Goal: Book appointment/travel/reservation

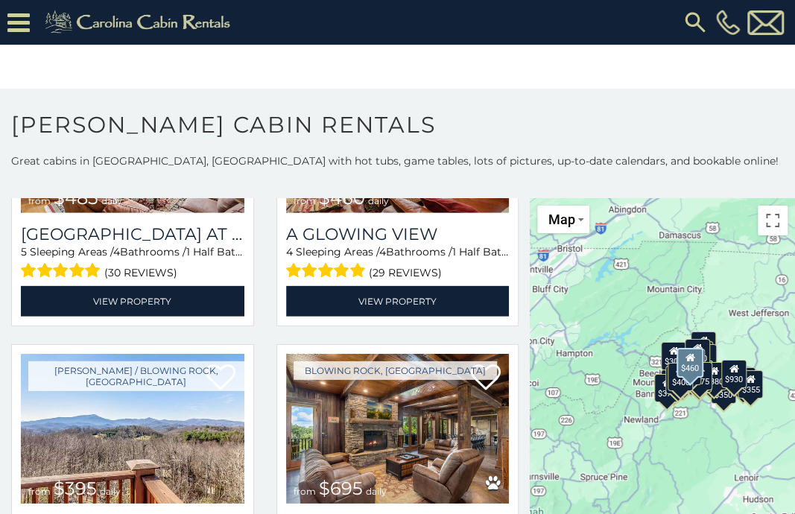
scroll to position [2011, 0]
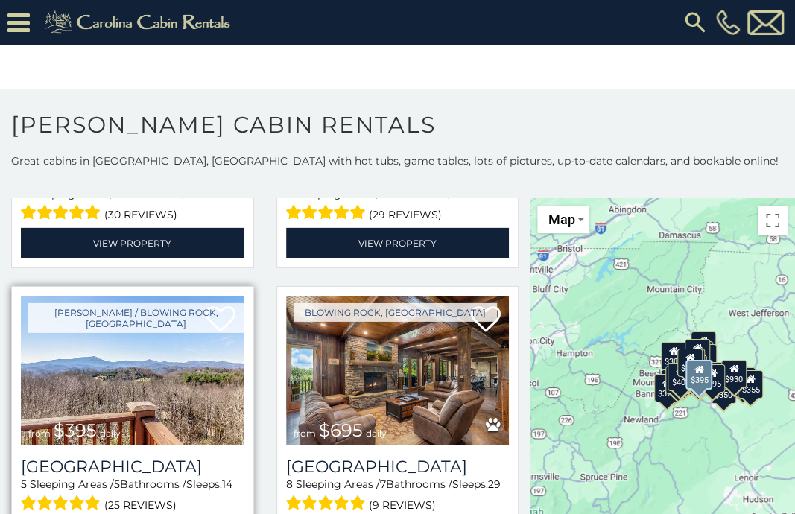
click at [54, 358] on img at bounding box center [132, 371] width 223 height 150
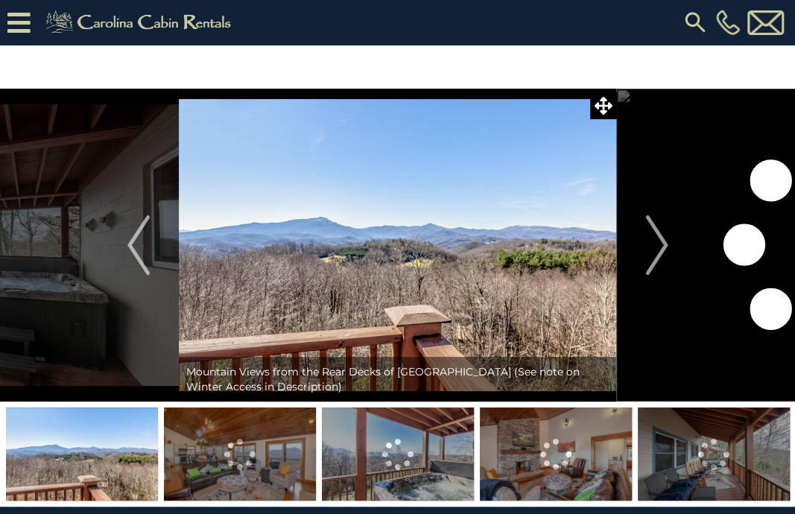
click at [661, 241] on img "Next" at bounding box center [656, 245] width 22 height 60
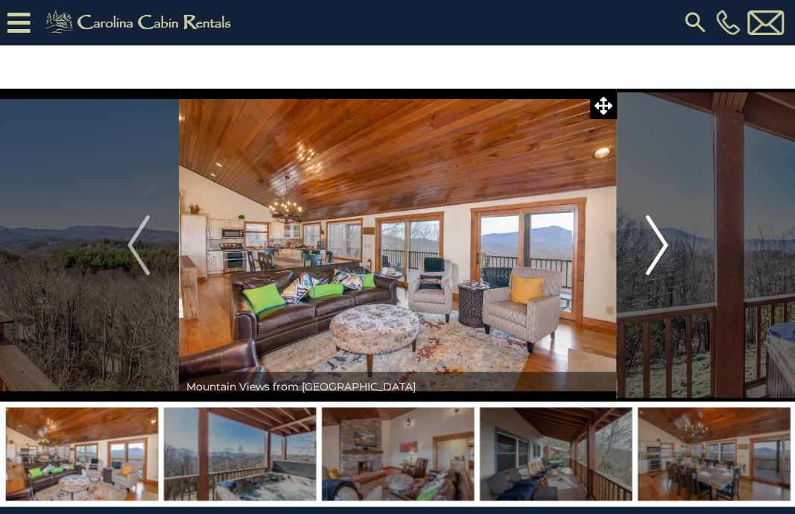
click at [661, 246] on img "Next" at bounding box center [656, 245] width 22 height 60
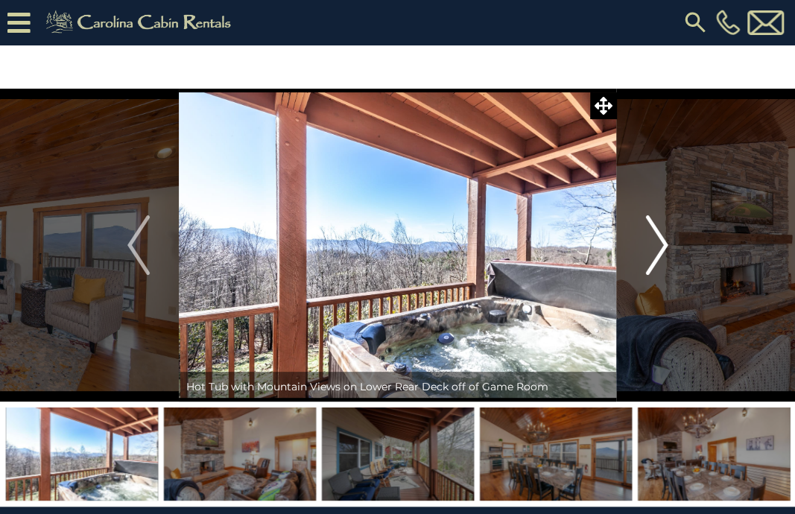
click at [661, 246] on img "Next" at bounding box center [656, 245] width 22 height 60
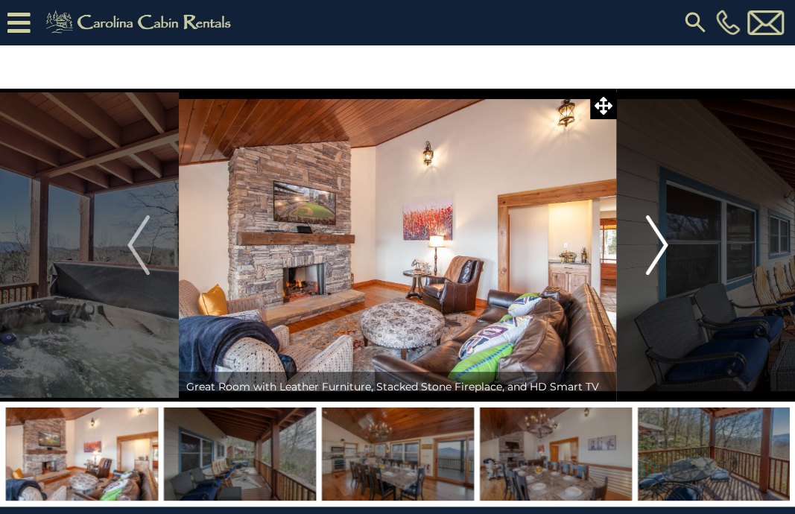
click at [661, 246] on img "Next" at bounding box center [656, 245] width 22 height 60
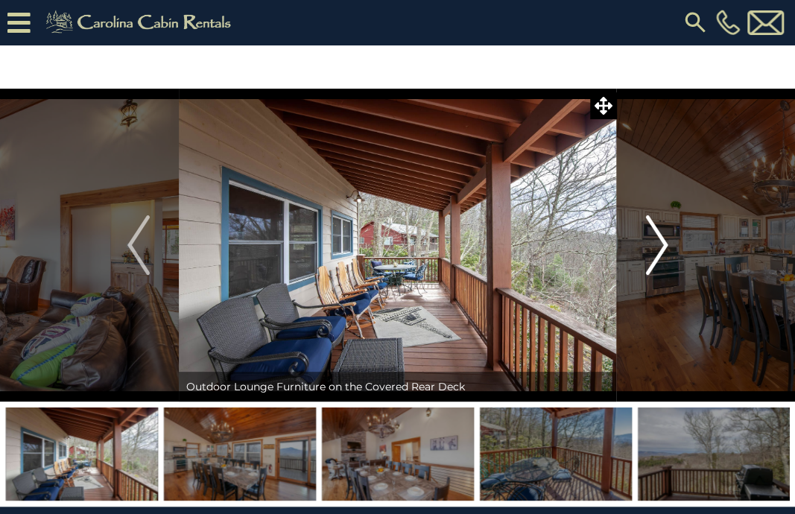
click at [661, 246] on img "Next" at bounding box center [656, 245] width 22 height 60
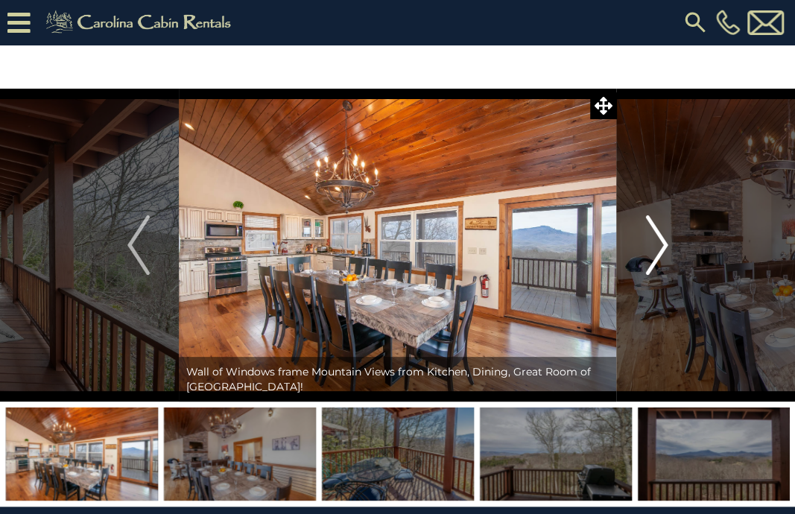
click at [656, 252] on img "Next" at bounding box center [656, 245] width 22 height 60
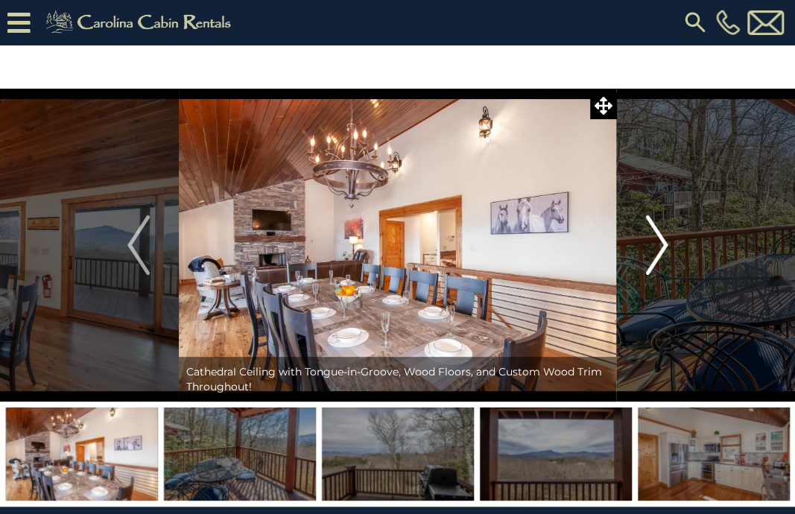
click at [657, 252] on img "Next" at bounding box center [656, 245] width 22 height 60
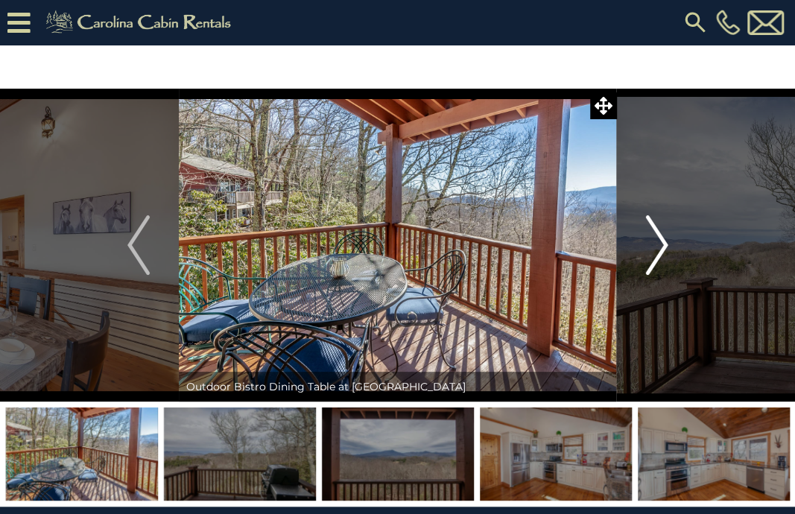
click at [657, 252] on img "Next" at bounding box center [656, 245] width 22 height 60
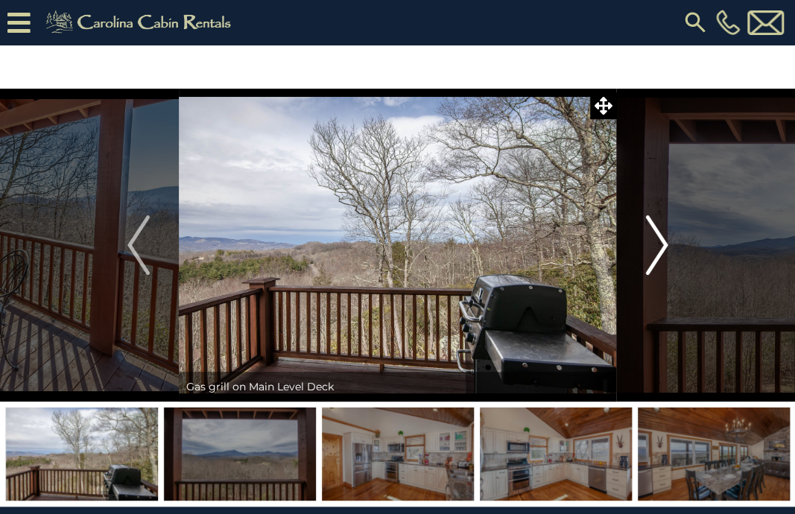
click at [657, 252] on img "Next" at bounding box center [656, 245] width 22 height 60
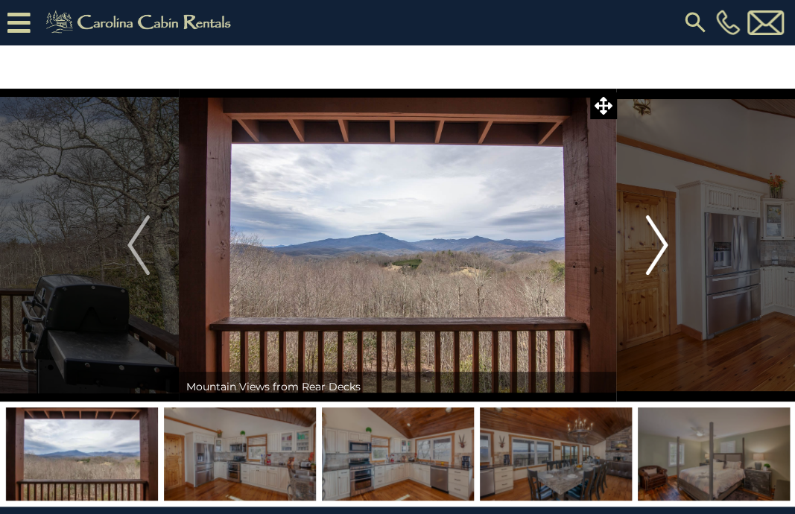
click at [657, 252] on img "Next" at bounding box center [656, 245] width 22 height 60
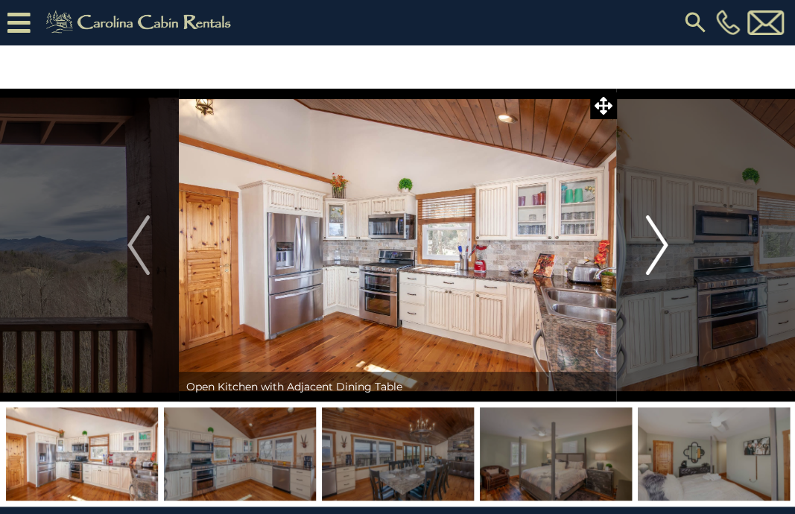
click at [658, 250] on img "Next" at bounding box center [656, 245] width 22 height 60
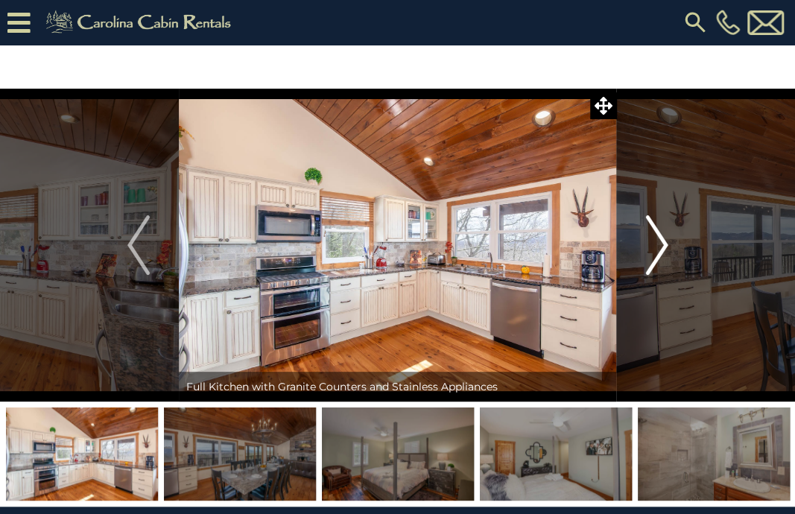
click at [660, 250] on img "Next" at bounding box center [656, 245] width 22 height 60
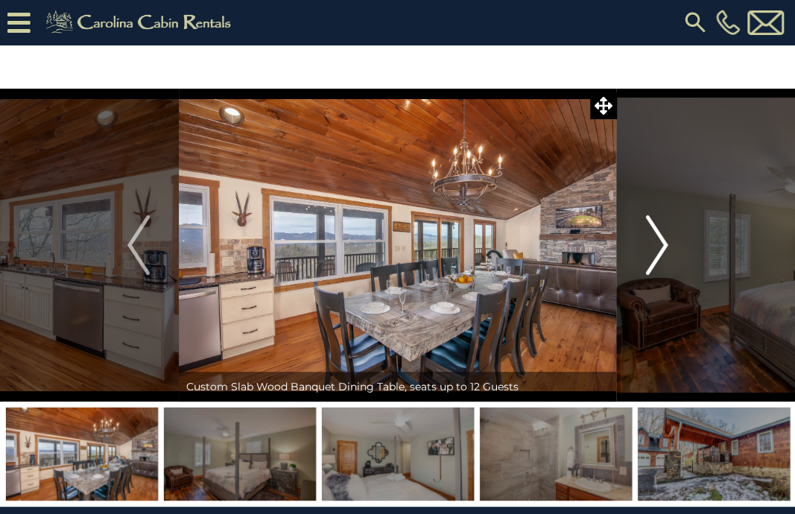
click at [660, 250] on img "Next" at bounding box center [656, 245] width 22 height 60
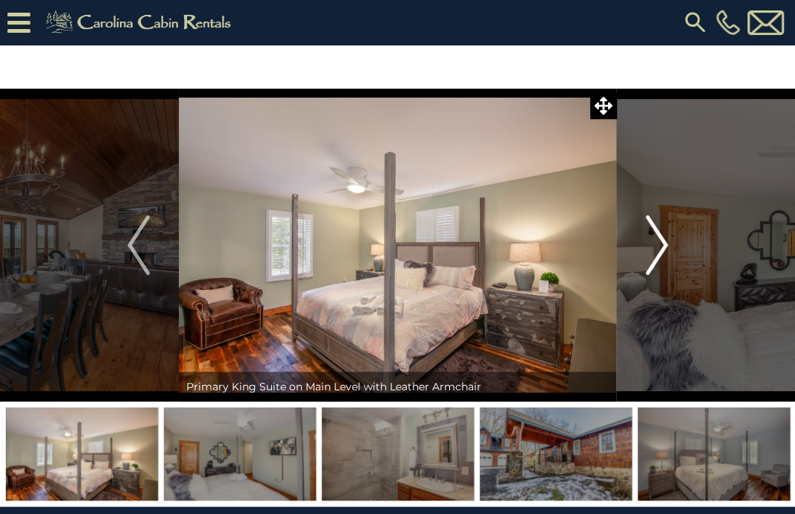
click at [660, 250] on img "Next" at bounding box center [656, 245] width 22 height 60
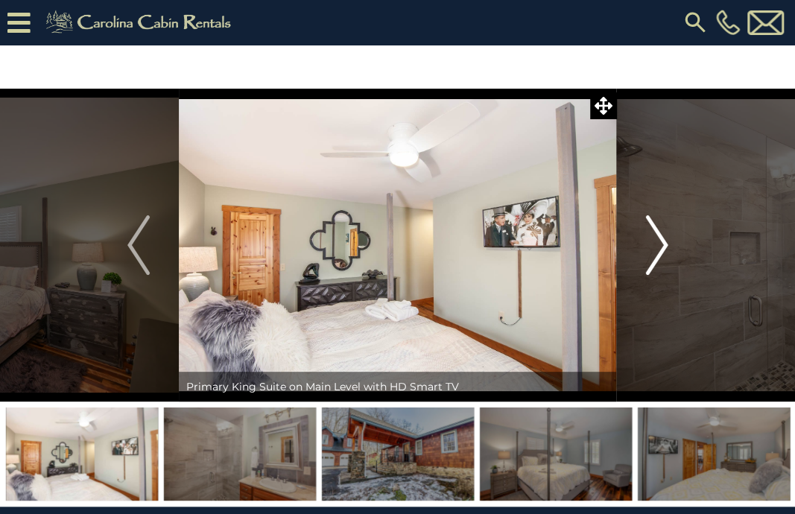
click at [660, 250] on img "Next" at bounding box center [656, 245] width 22 height 60
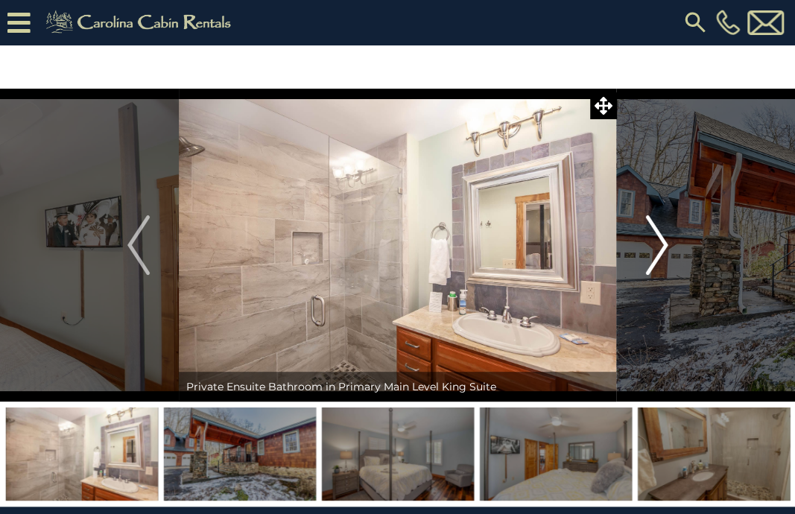
click at [660, 250] on img "Next" at bounding box center [656, 245] width 22 height 60
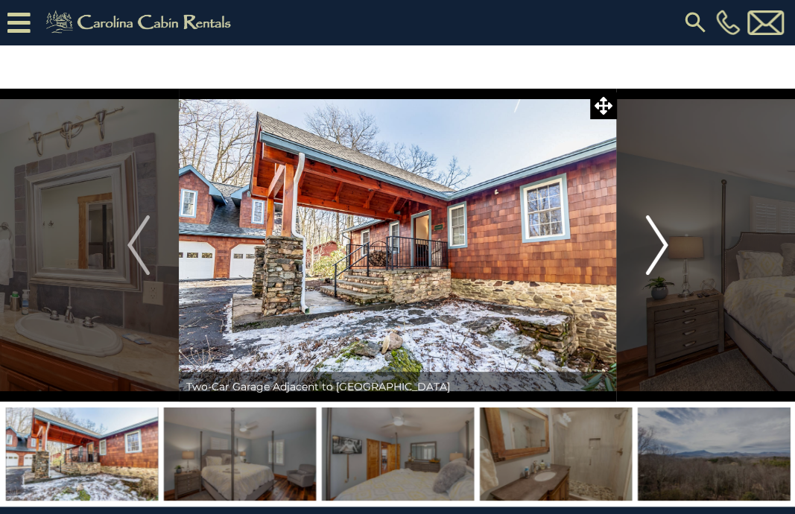
click at [660, 250] on img "Next" at bounding box center [656, 245] width 22 height 60
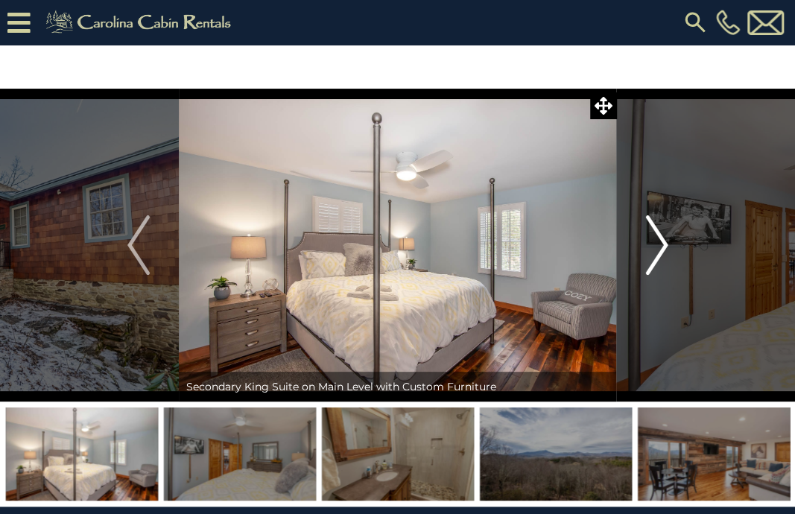
click at [660, 250] on img "Next" at bounding box center [656, 245] width 22 height 60
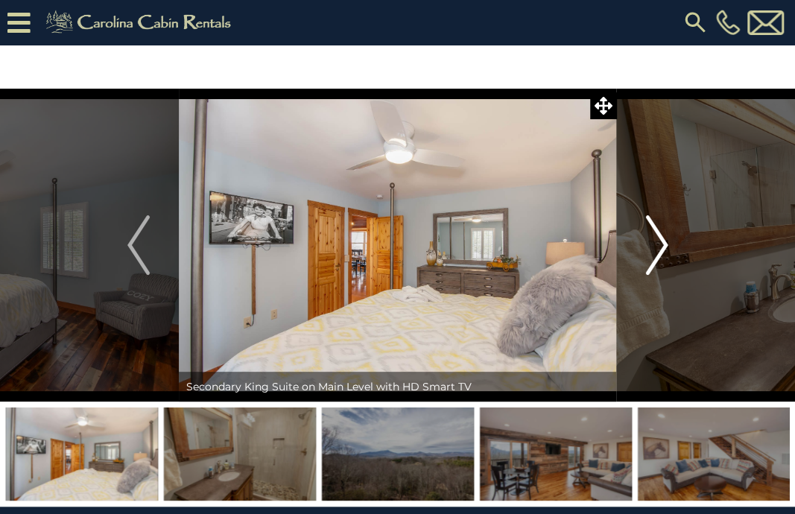
click at [660, 250] on img "Next" at bounding box center [656, 245] width 22 height 60
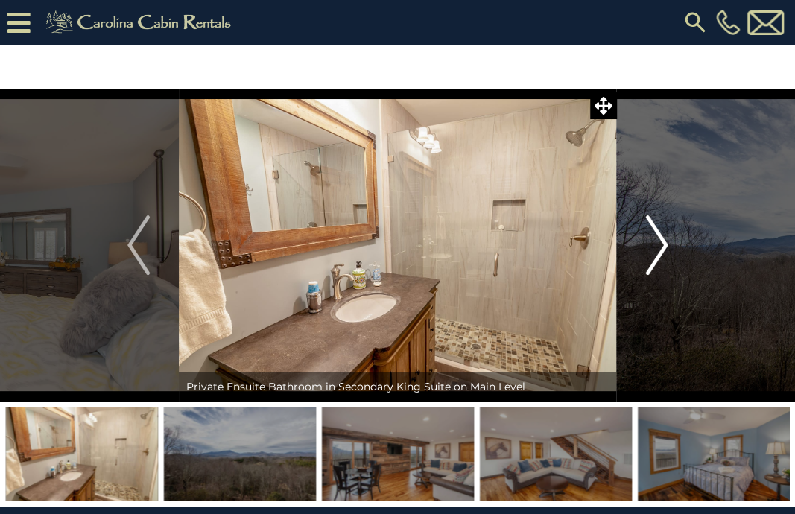
click at [660, 250] on img "Next" at bounding box center [656, 245] width 22 height 60
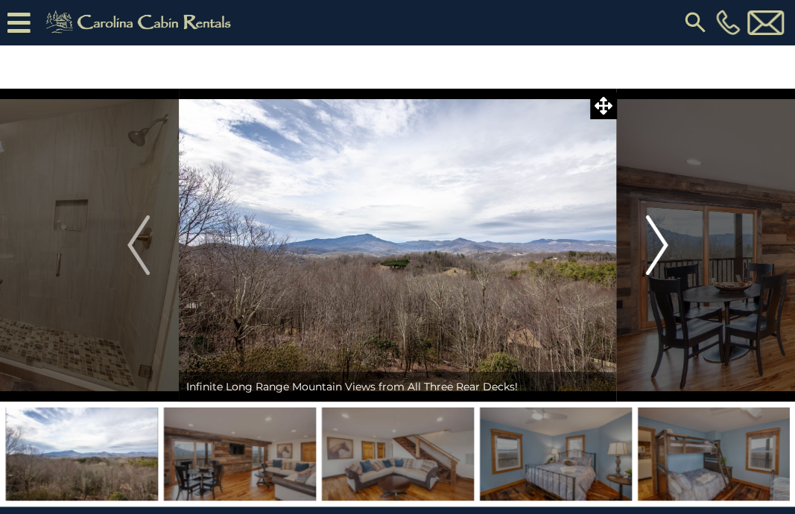
click at [660, 250] on img "Next" at bounding box center [656, 245] width 22 height 60
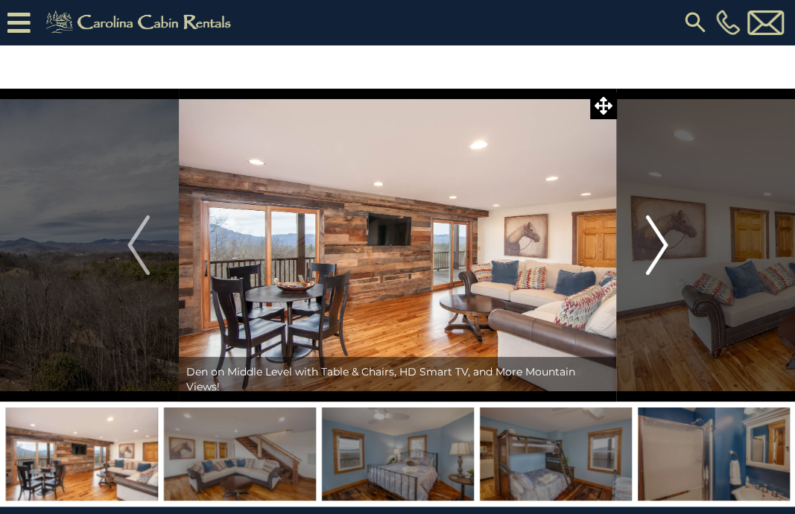
click at [660, 250] on img "Next" at bounding box center [656, 245] width 22 height 60
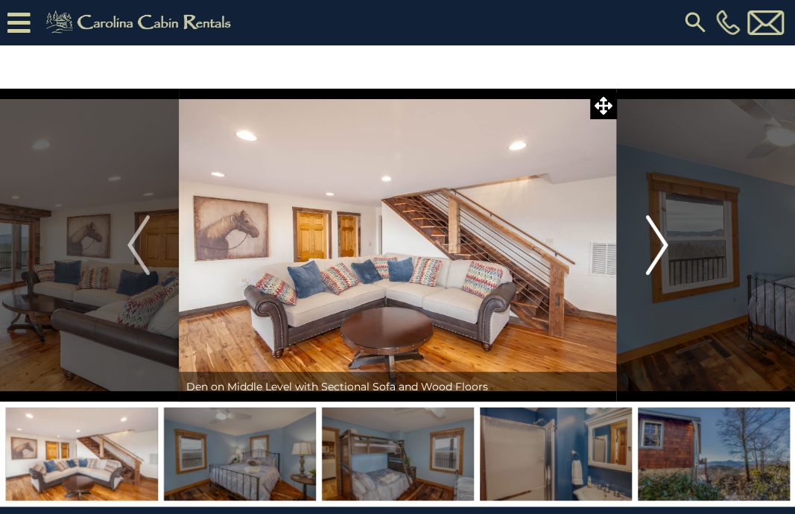
click at [660, 250] on img "Next" at bounding box center [656, 245] width 22 height 60
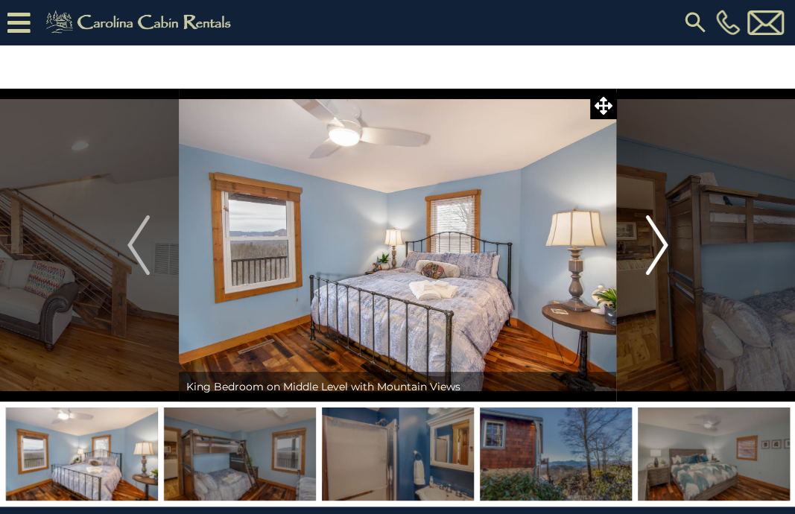
click at [660, 250] on img "Next" at bounding box center [656, 245] width 22 height 60
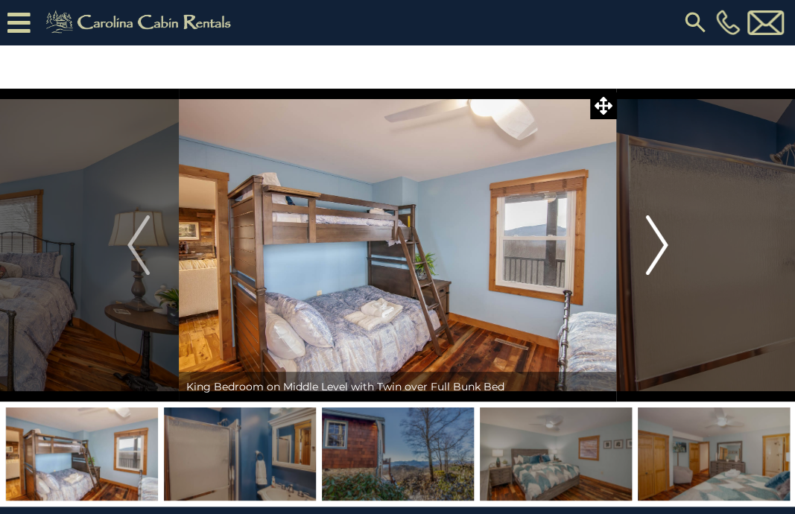
click at [660, 250] on img "Next" at bounding box center [656, 245] width 22 height 60
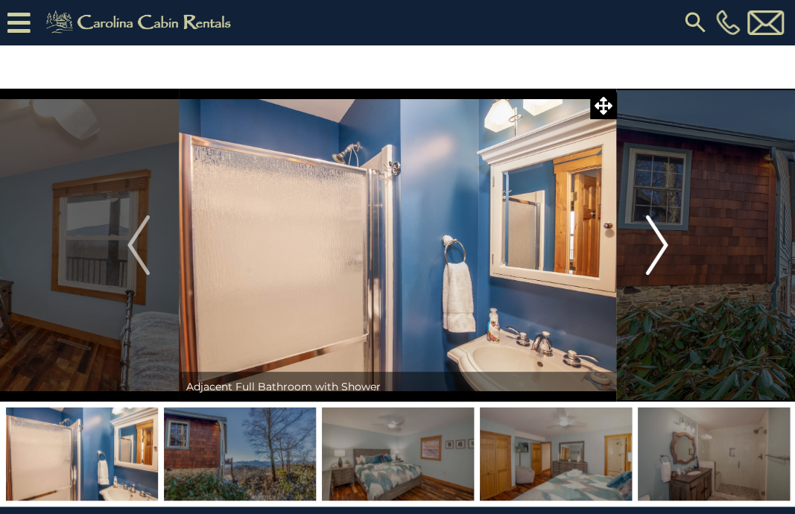
click at [660, 250] on img "Next" at bounding box center [656, 245] width 22 height 60
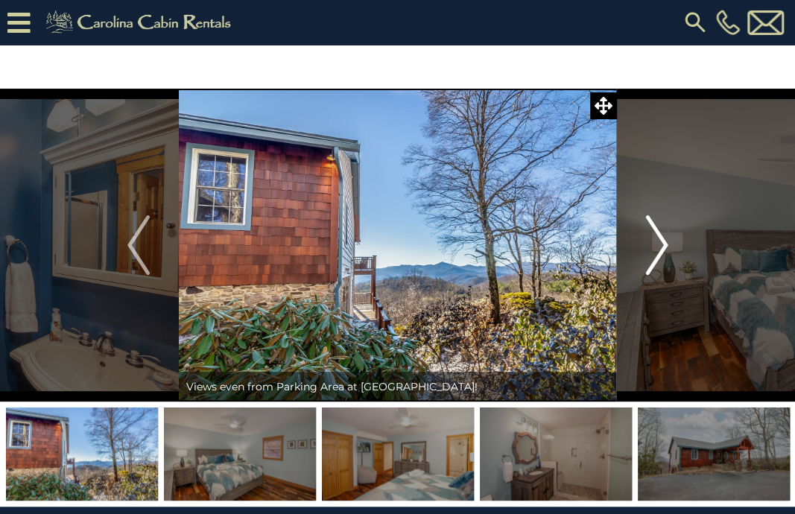
click at [660, 250] on img "Next" at bounding box center [656, 245] width 22 height 60
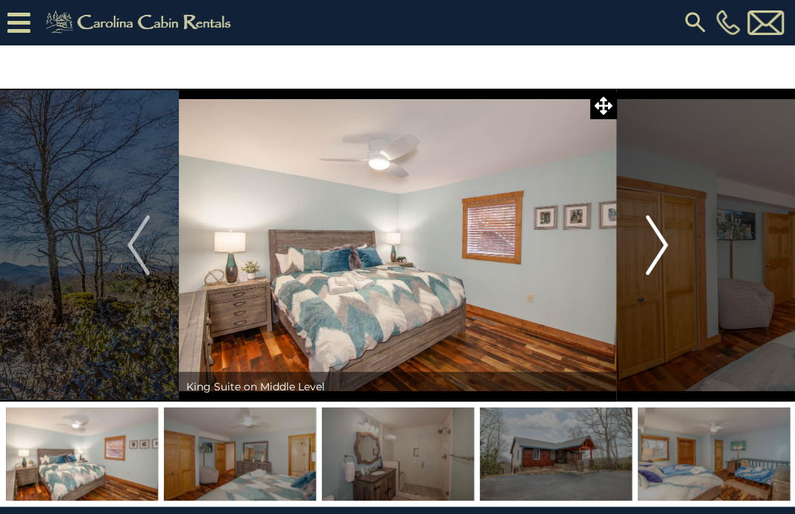
click at [660, 250] on img "Next" at bounding box center [656, 245] width 22 height 60
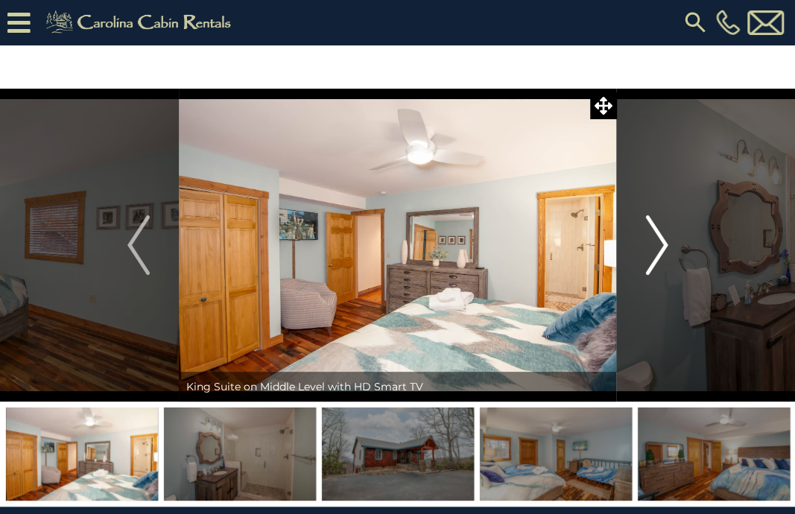
click at [660, 250] on img "Next" at bounding box center [656, 245] width 22 height 60
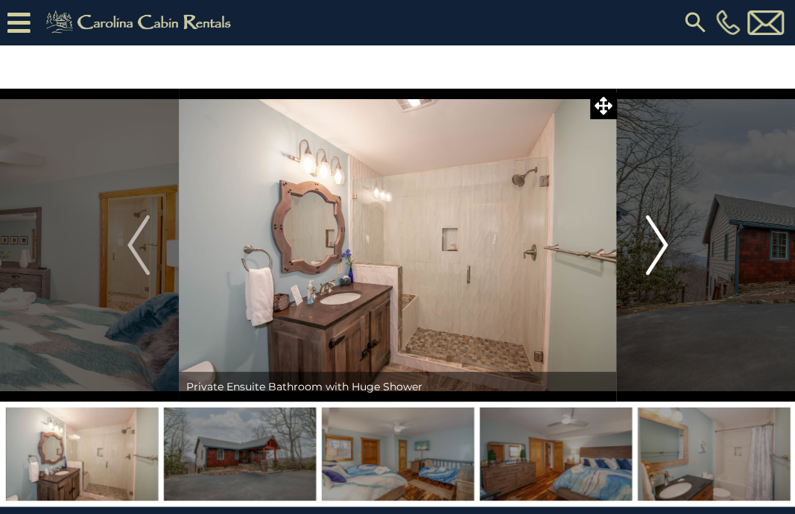
click at [660, 250] on img "Next" at bounding box center [656, 245] width 22 height 60
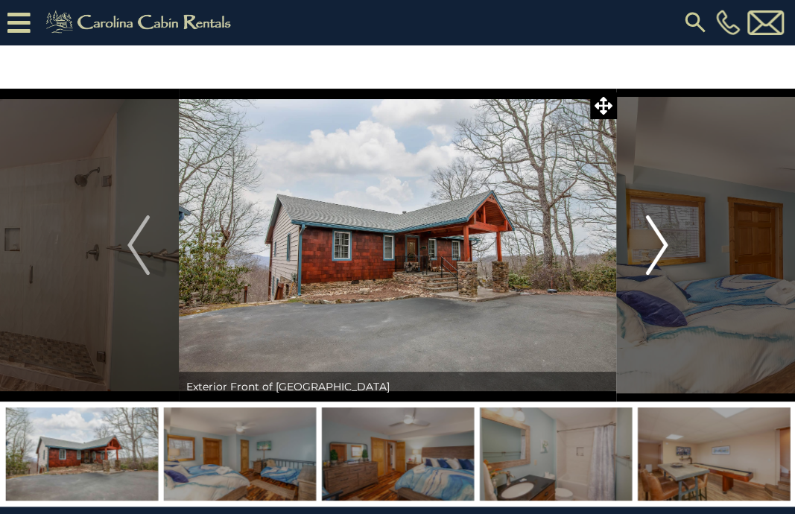
click at [660, 250] on img "Next" at bounding box center [656, 245] width 22 height 60
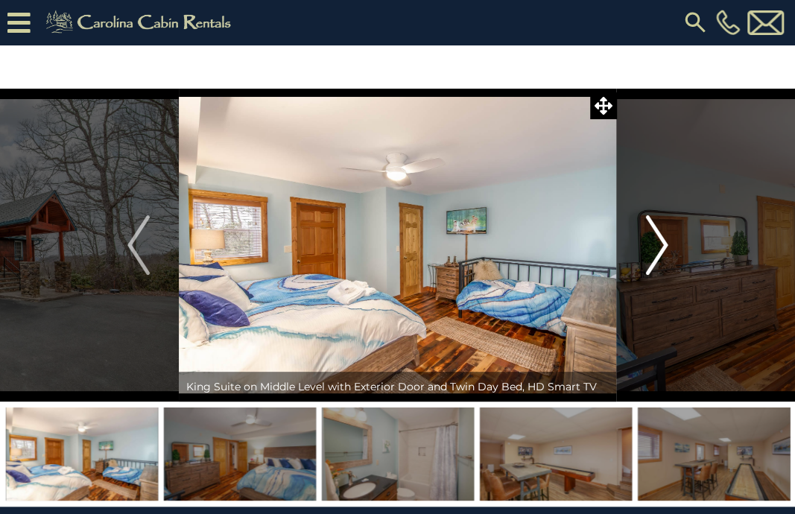
click at [660, 250] on img "Next" at bounding box center [656, 245] width 22 height 60
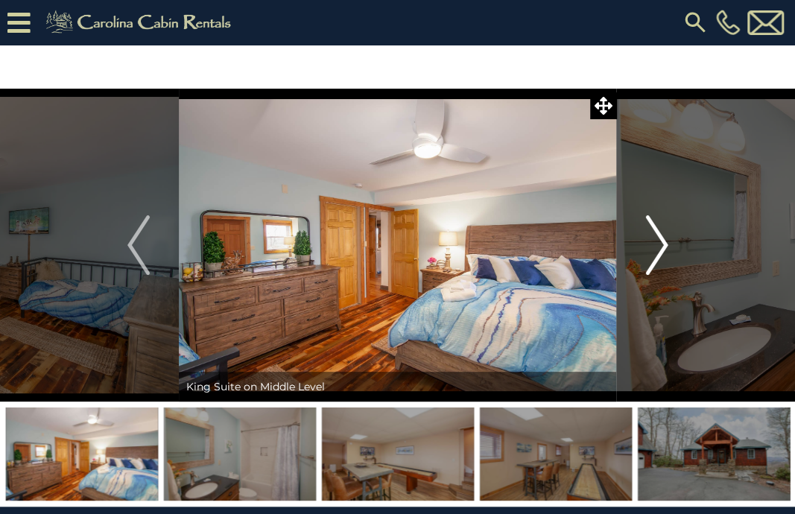
click at [660, 250] on img "Next" at bounding box center [656, 245] width 22 height 60
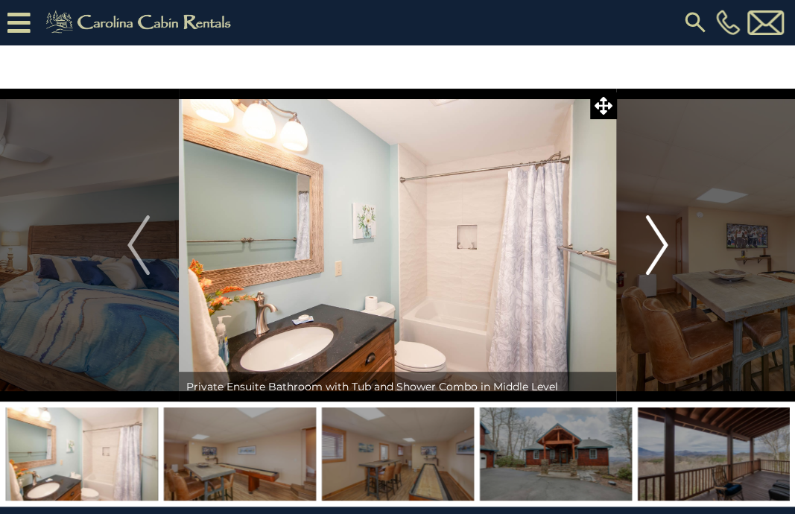
click at [660, 250] on img "Next" at bounding box center [656, 245] width 22 height 60
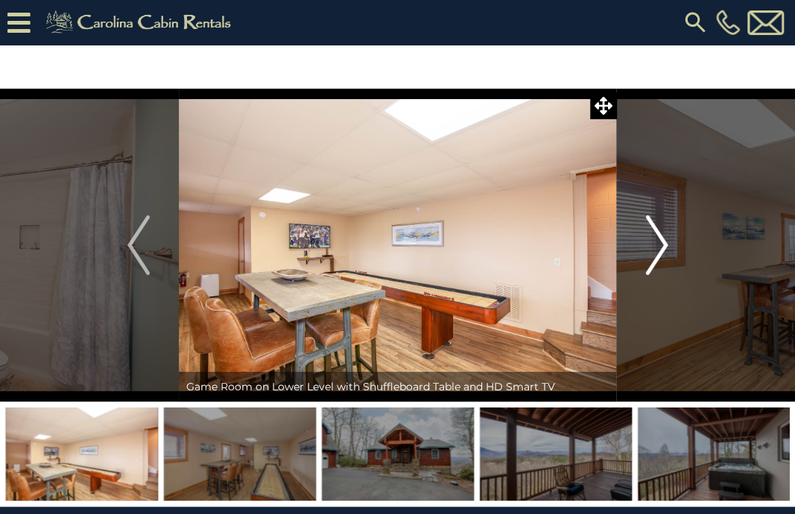
click at [660, 250] on img "Next" at bounding box center [656, 245] width 22 height 60
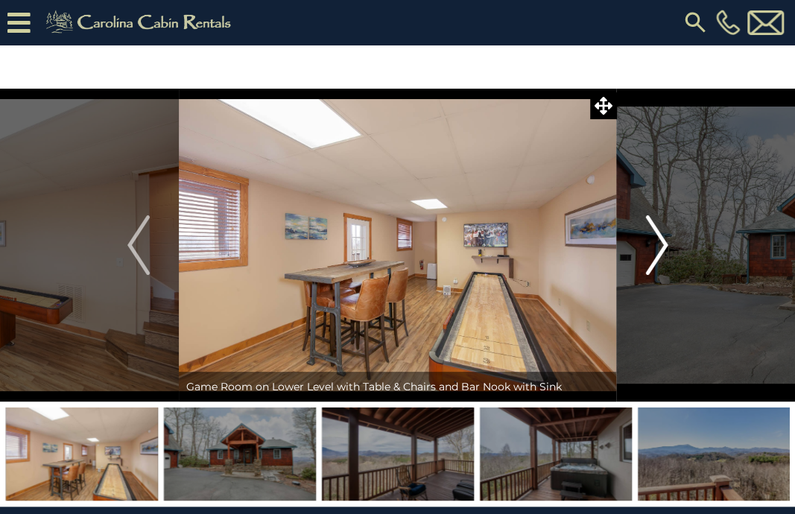
click at [660, 250] on img "Next" at bounding box center [656, 245] width 22 height 60
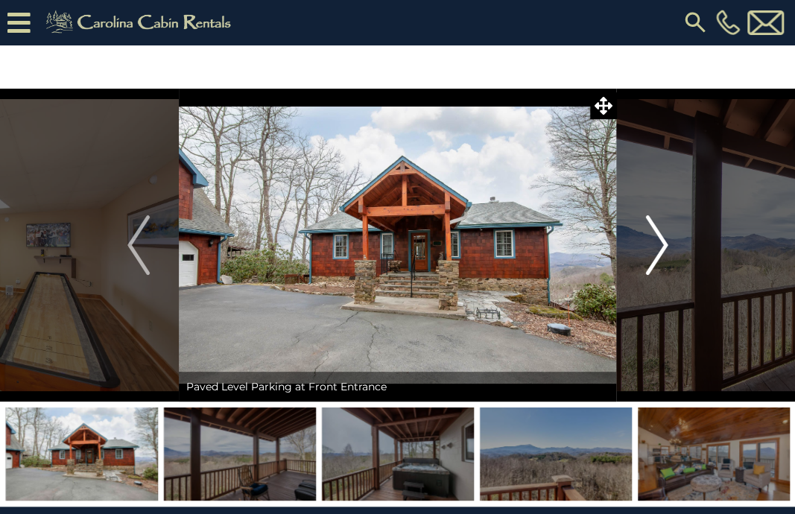
click at [660, 250] on img "Next" at bounding box center [656, 245] width 22 height 60
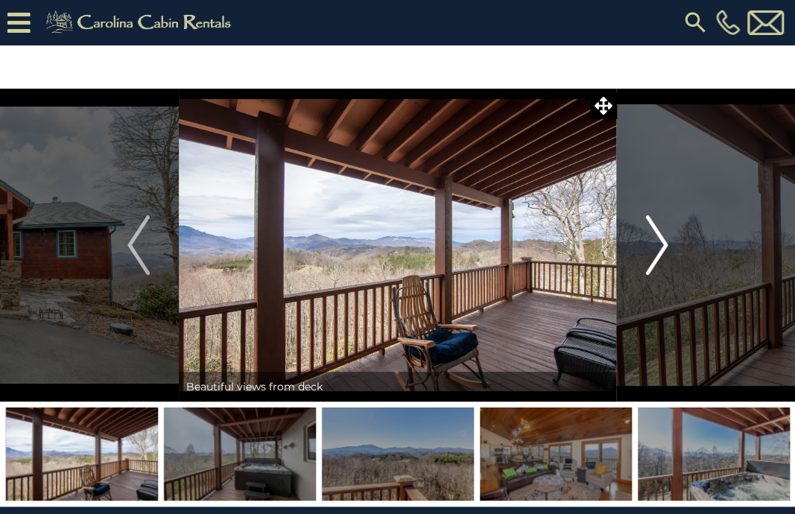
click at [660, 250] on img "Next" at bounding box center [656, 245] width 22 height 60
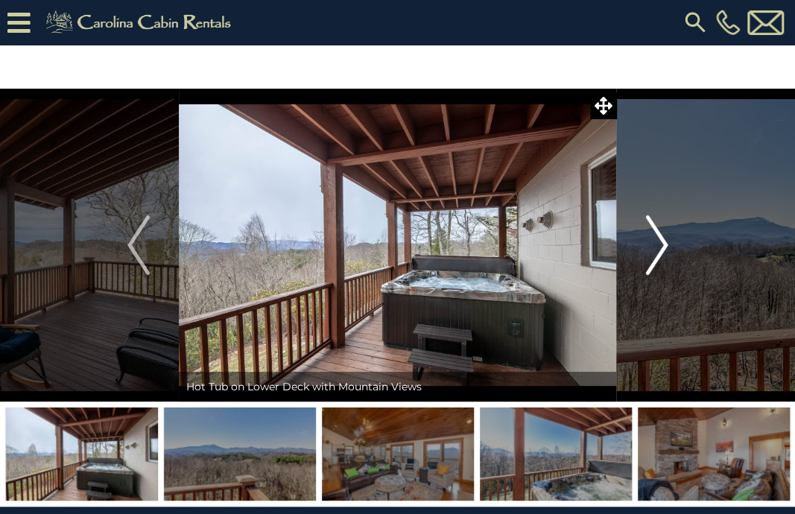
click at [660, 250] on img "Next" at bounding box center [656, 245] width 22 height 60
